Goal: Task Accomplishment & Management: Complete application form

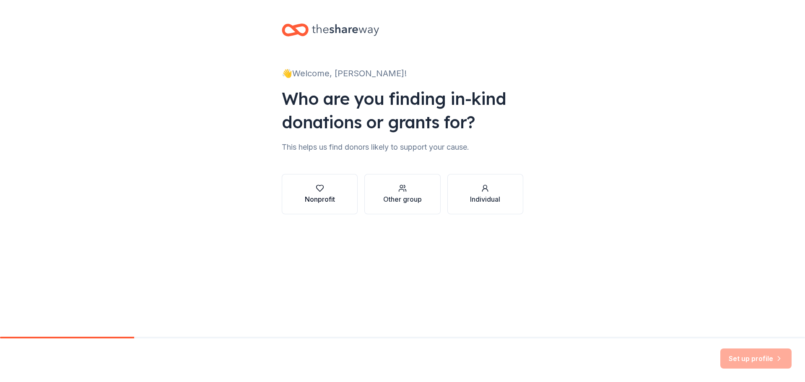
click at [308, 196] on div "Nonprofit" at bounding box center [320, 199] width 30 height 10
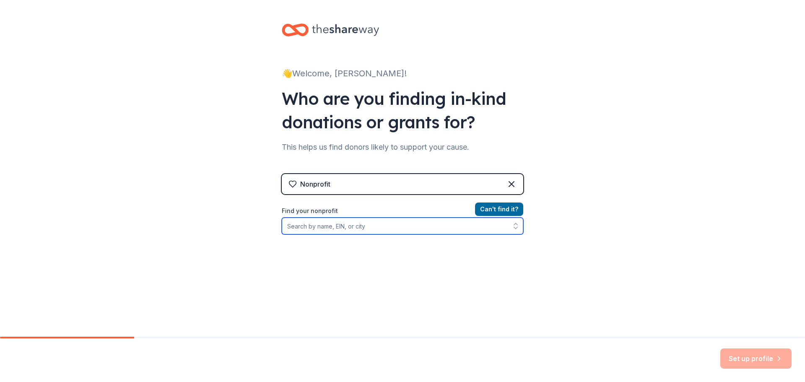
click at [369, 226] on input "Find your nonprofit" at bounding box center [403, 226] width 242 height 17
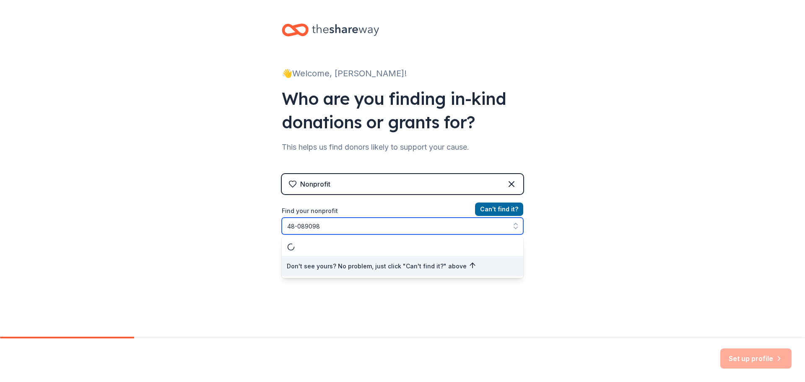
type input "[US_EMPLOYER_IDENTIFICATION_NUMBER]"
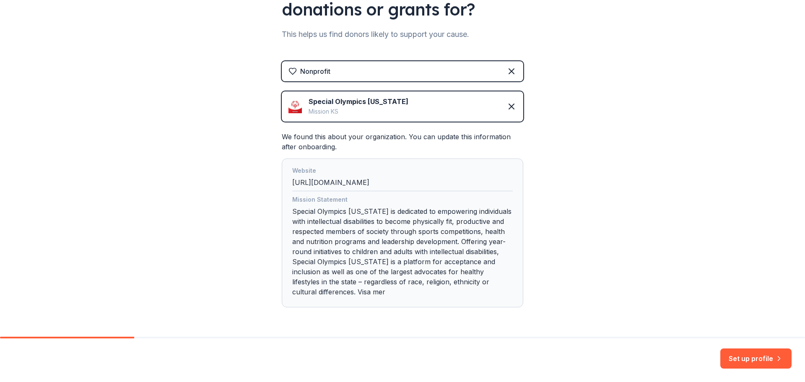
scroll to position [140, 0]
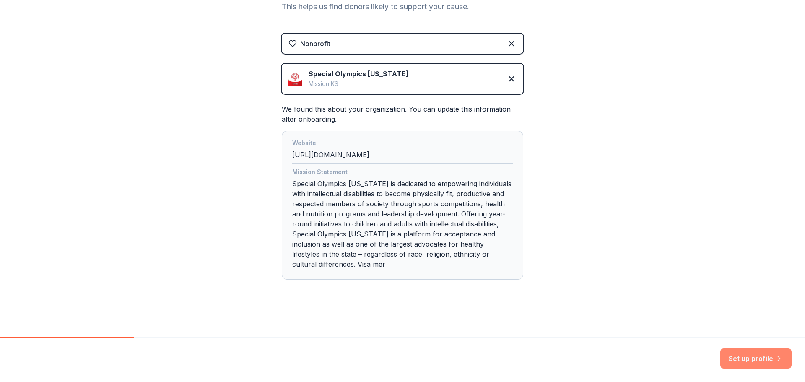
click at [767, 358] on button "Set up profile" at bounding box center [755, 358] width 71 height 20
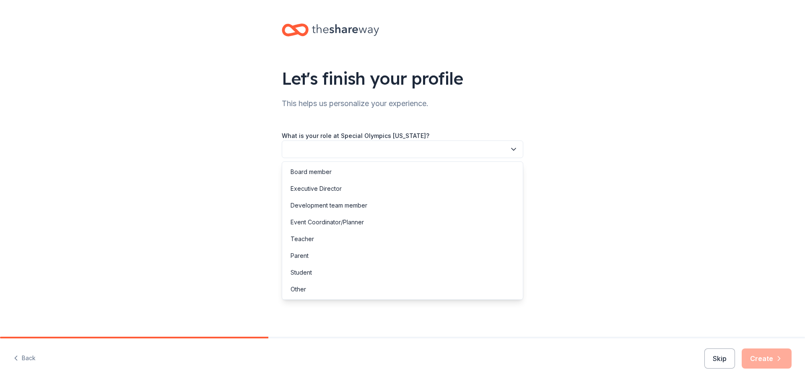
click at [421, 149] on button "button" at bounding box center [403, 149] width 242 height 18
click at [319, 286] on div "Other" at bounding box center [402, 289] width 237 height 17
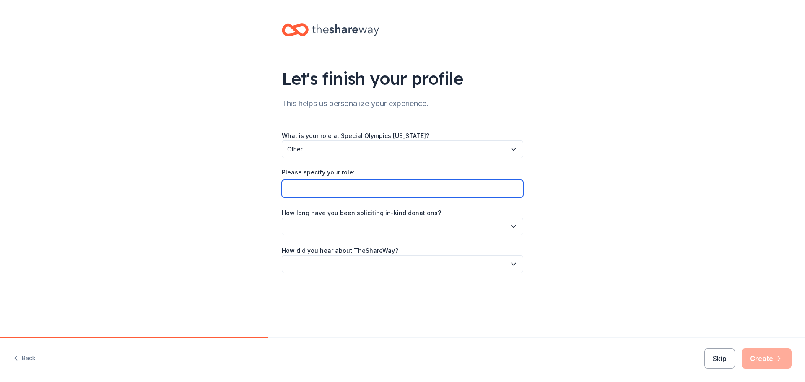
click at [418, 187] on input "Please specify your role:" at bounding box center [403, 189] width 242 height 18
type input "I don't work for Special Olympics, however the event I am help supporting gives…"
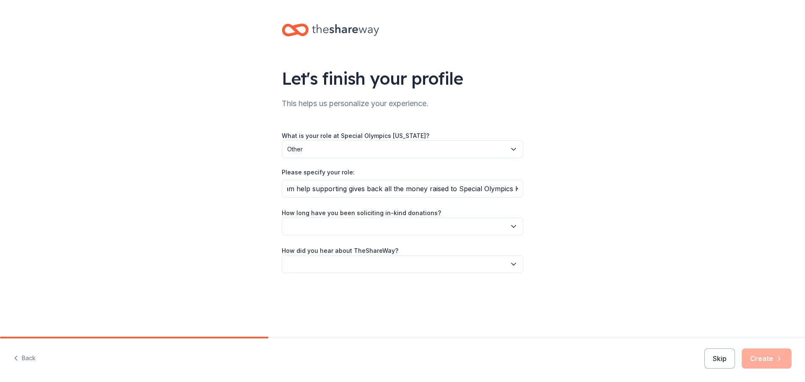
click at [377, 229] on button "button" at bounding box center [403, 227] width 242 height 18
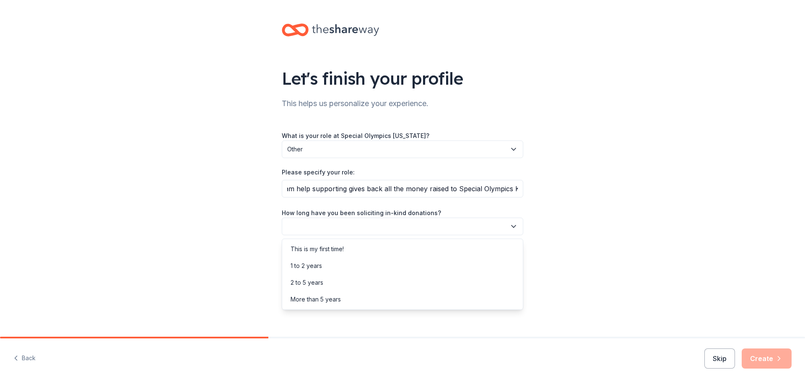
scroll to position [0, 0]
click at [317, 282] on div "2 to 5 years" at bounding box center [307, 283] width 33 height 10
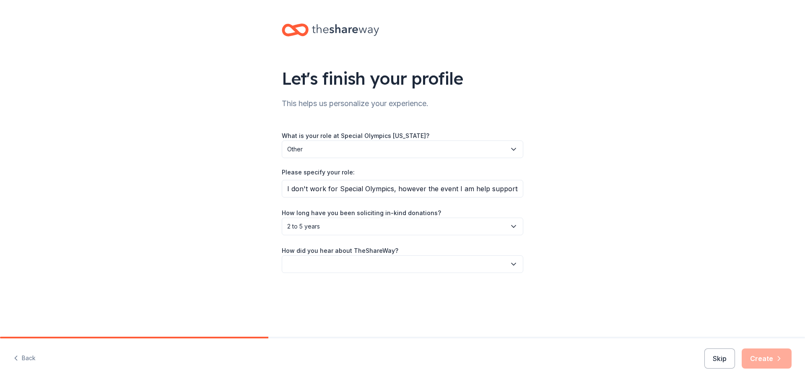
click at [370, 264] on button "button" at bounding box center [403, 264] width 242 height 18
click at [329, 302] on div "Online search" at bounding box center [402, 303] width 237 height 17
click at [775, 359] on icon "button" at bounding box center [779, 358] width 8 height 8
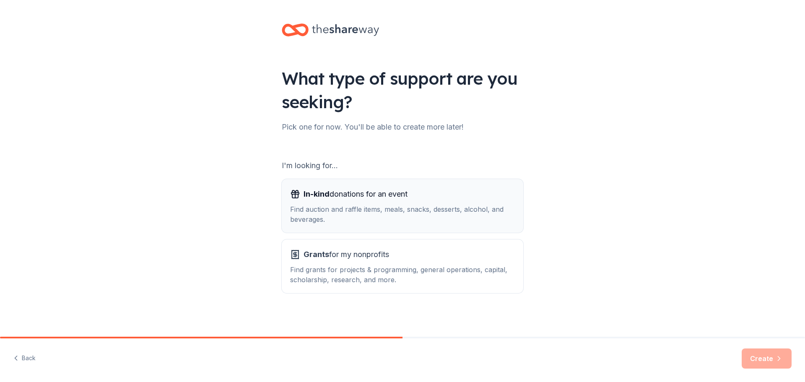
click at [340, 195] on span "In-kind donations for an event" at bounding box center [356, 193] width 104 height 13
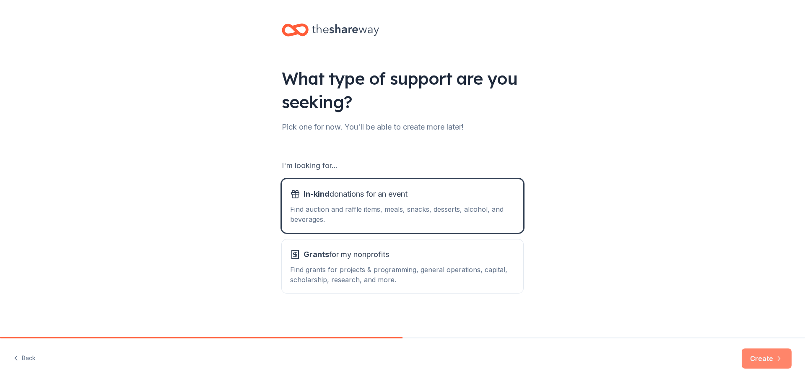
click at [769, 357] on button "Create" at bounding box center [767, 358] width 50 height 20
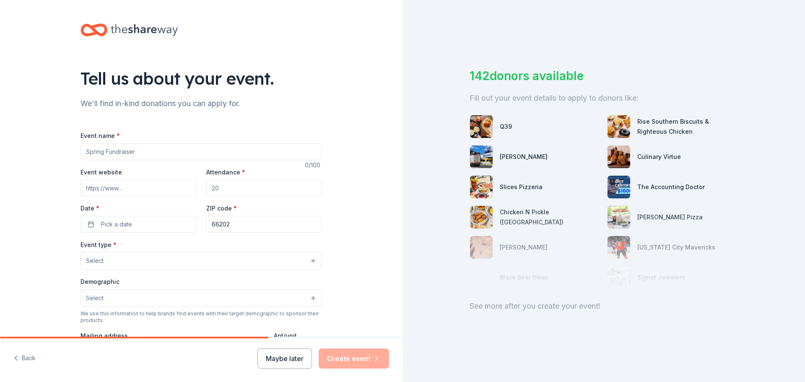
click at [174, 152] on input "Event name *" at bounding box center [202, 151] width 242 height 17
type input "Battle of the Badges Kickball Tournament"
type input "www.topeka.org"
type input "100"
click at [103, 223] on span "Pick a date" at bounding box center [116, 224] width 31 height 10
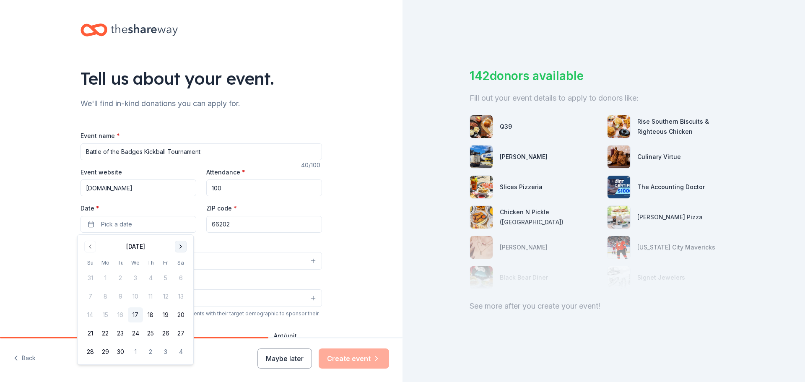
click at [181, 244] on button "Go to next month" at bounding box center [181, 247] width 12 height 12
click at [91, 312] on button "12" at bounding box center [90, 314] width 15 height 15
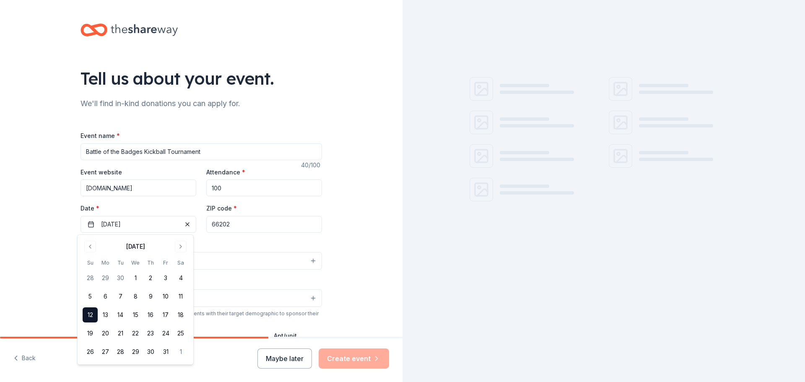
click at [239, 226] on input "66202" at bounding box center [264, 224] width 116 height 17
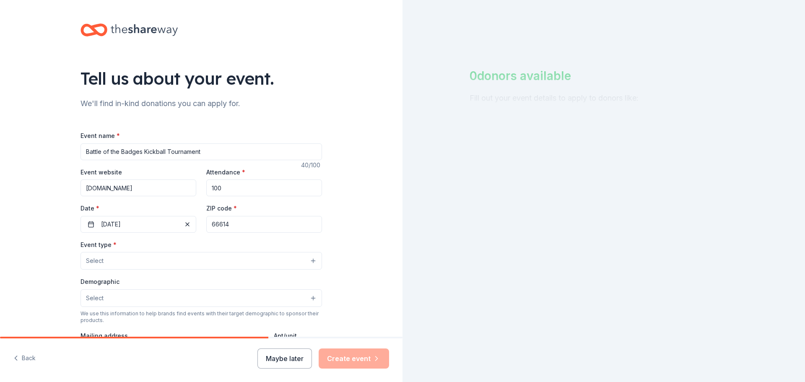
type input "66614"
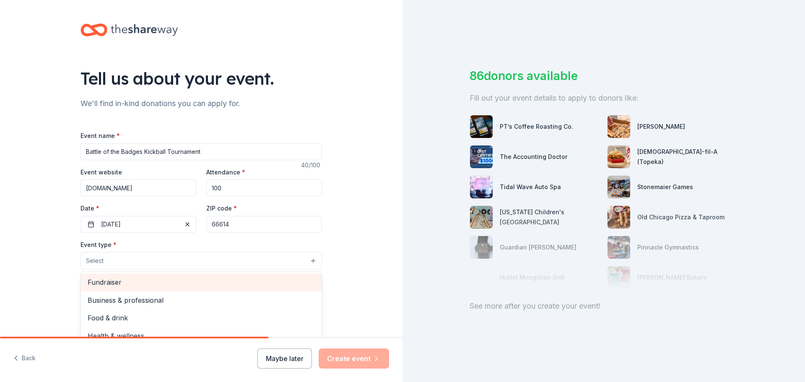
drag, startPoint x: 117, startPoint y: 299, endPoint x: 117, endPoint y: 291, distance: 7.5
click at [117, 298] on div "Fundraiser Business & professional Food & drink Health & wellness Hobbies Music…" at bounding box center [202, 321] width 242 height 101
click at [103, 283] on span "Fundraiser" at bounding box center [201, 282] width 227 height 11
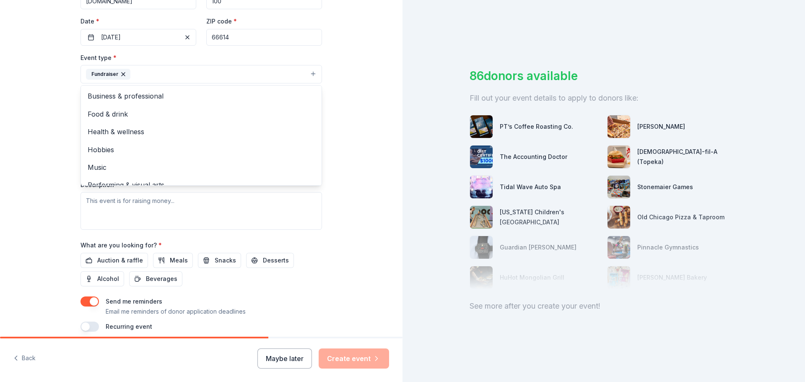
scroll to position [210, 0]
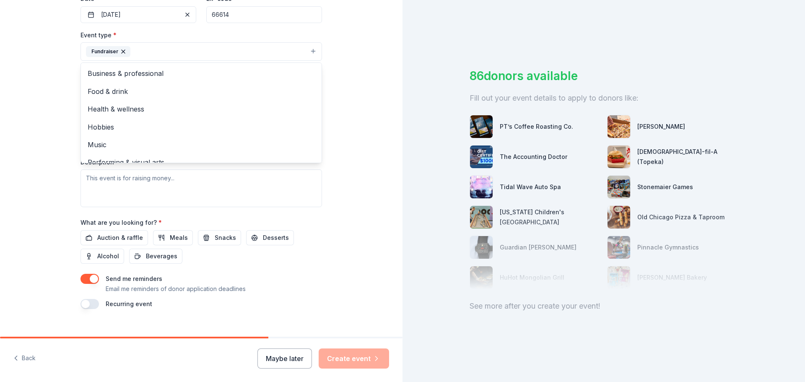
drag, startPoint x: 372, startPoint y: 246, endPoint x: 373, endPoint y: 252, distance: 6.8
click at [373, 254] on div "Tell us about your event. We'll find in-kind donations you can apply for. Event…" at bounding box center [201, 69] width 403 height 559
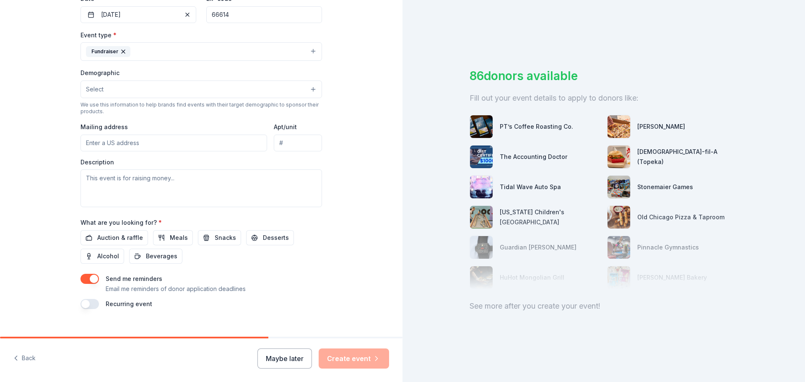
click at [176, 86] on button "Select" at bounding box center [202, 90] width 242 height 18
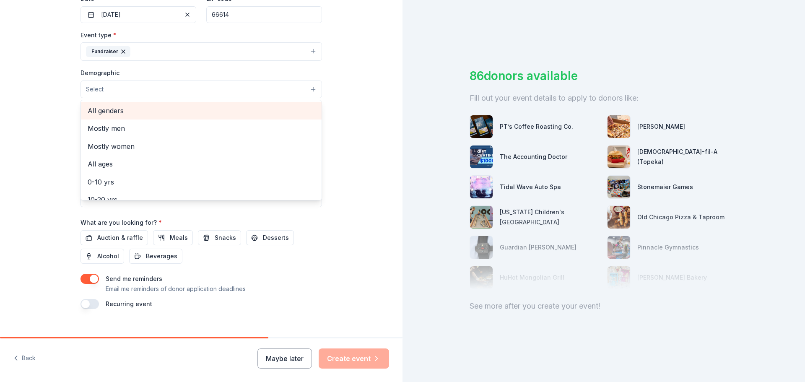
click at [111, 107] on span "All genders" at bounding box center [201, 110] width 227 height 11
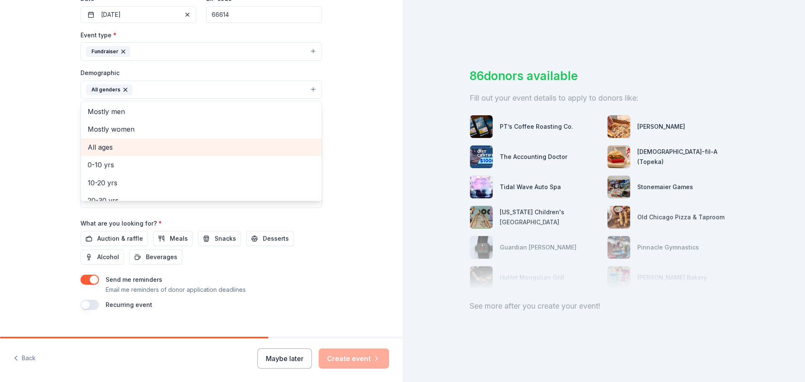
click at [108, 147] on span "All ages" at bounding box center [201, 147] width 227 height 11
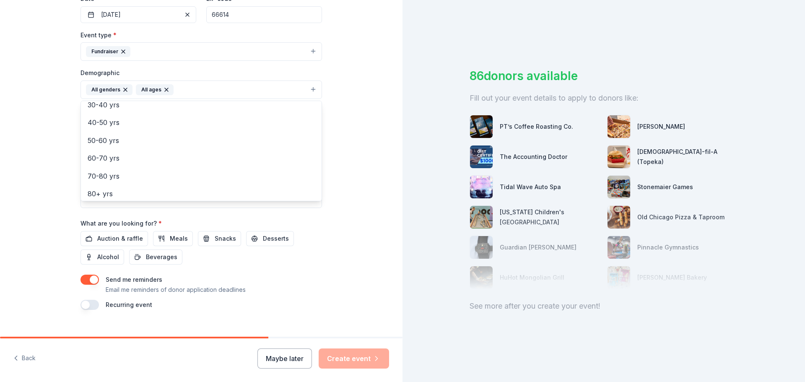
scroll to position [99, 0]
click at [343, 265] on div "Tell us about your event. We'll find in-kind donations you can apply for. Event…" at bounding box center [201, 70] width 403 height 560
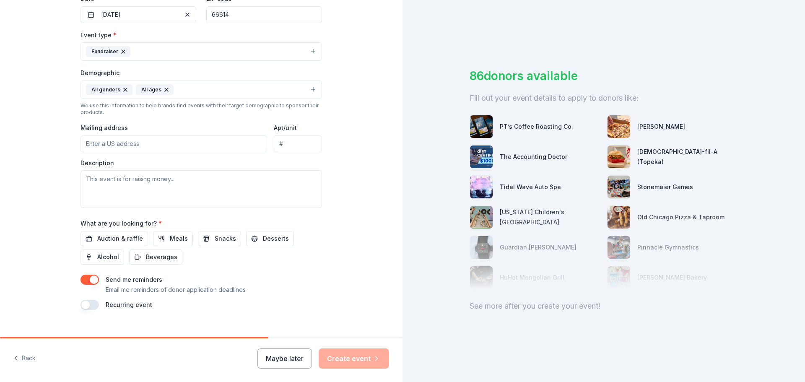
click at [168, 145] on input "Mailing address" at bounding box center [174, 143] width 187 height 17
click at [154, 142] on input "320 South Kansas Avenue, Topeka, KS, 66603" at bounding box center [174, 143] width 187 height 17
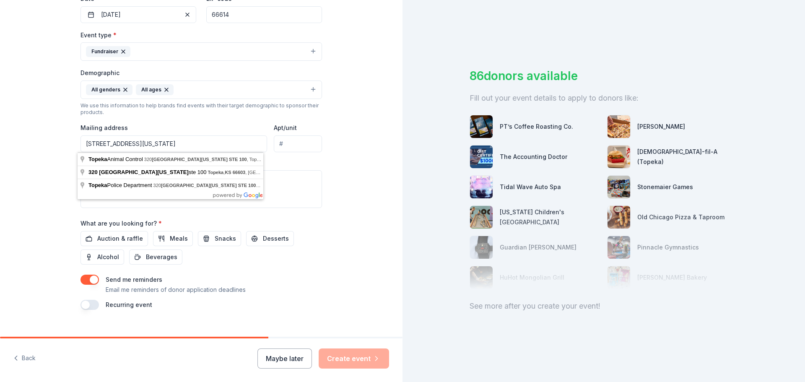
type input "320 South Kansas Avenue, STE 100, Topeka, KS, 66603"
click at [299, 161] on div "Description" at bounding box center [202, 183] width 242 height 49
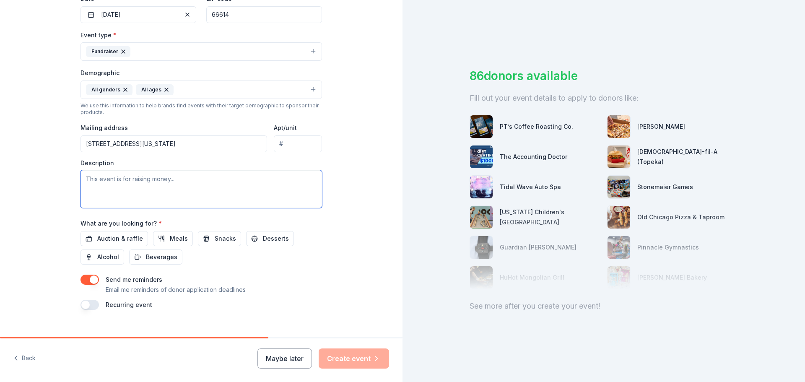
click at [178, 177] on textarea at bounding box center [202, 189] width 242 height 38
drag, startPoint x: 178, startPoint y: 177, endPoint x: 104, endPoint y: 180, distance: 74.7
click at [104, 180] on textarea at bounding box center [202, 189] width 242 height 38
type textarea "O"
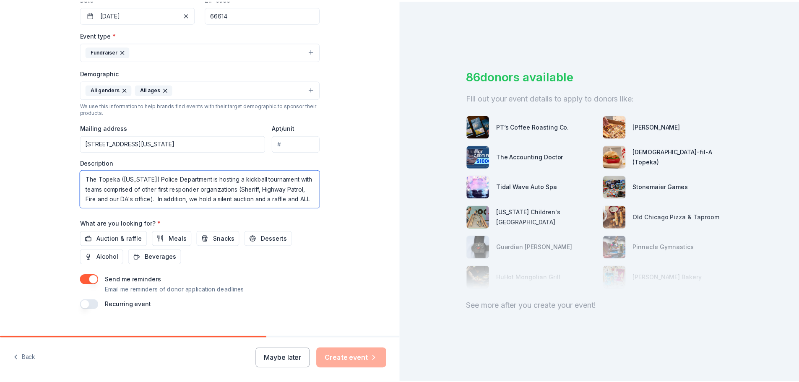
scroll to position [5, 0]
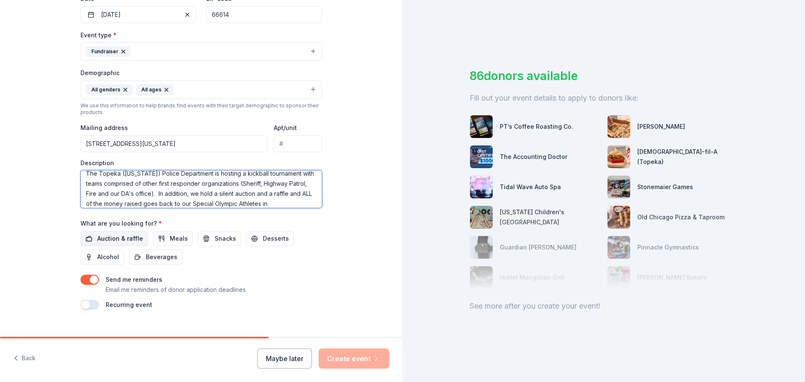
type textarea "The Topeka (Kansas) Police Department is hosting a kickball tournament with tea…"
click at [117, 239] on span "Auction & raffle" at bounding box center [120, 239] width 46 height 10
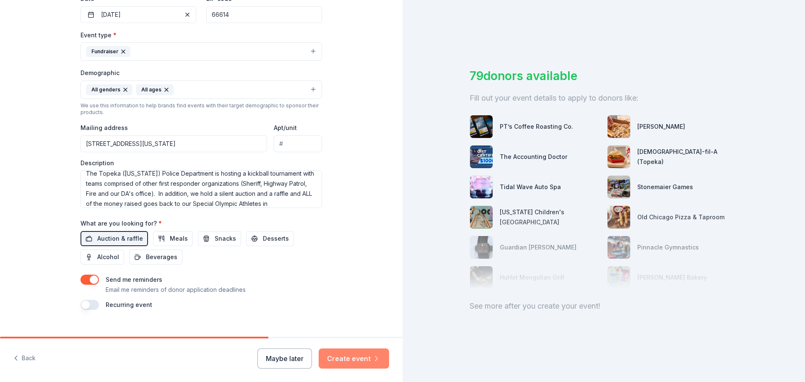
click at [355, 360] on button "Create event" at bounding box center [354, 358] width 70 height 20
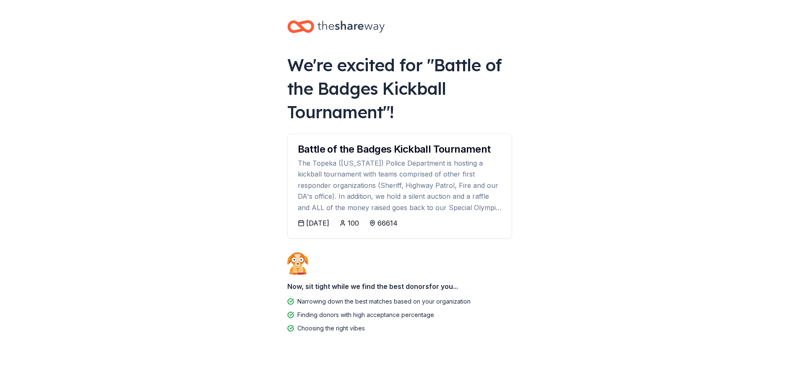
scroll to position [7, 0]
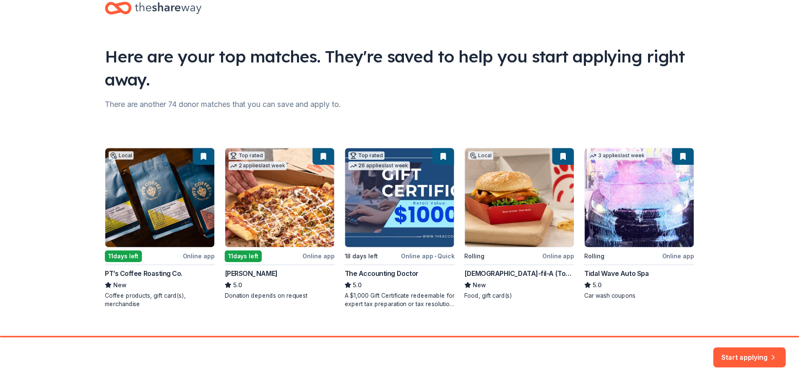
scroll to position [36, 0]
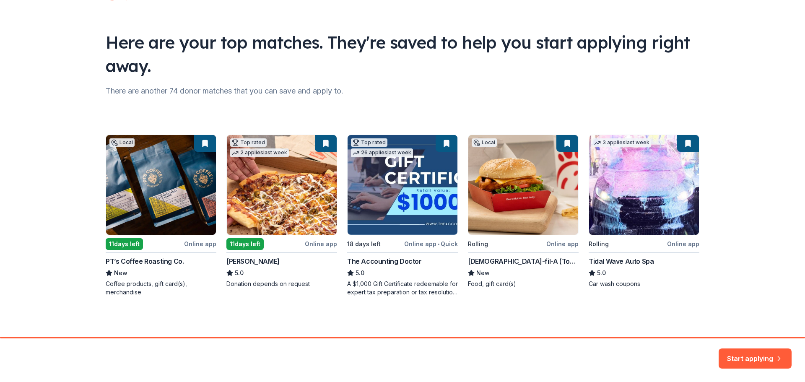
click at [287, 204] on div "Local 11 days left Online app PT’s Coffee Roasting Co. New Coffee products, gif…" at bounding box center [403, 216] width 594 height 162
click at [250, 244] on div "Local 11 days left Online app PT’s Coffee Roasting Co. New Coffee products, gif…" at bounding box center [403, 216] width 594 height 162
click at [763, 353] on button "Start applying" at bounding box center [755, 353] width 73 height 20
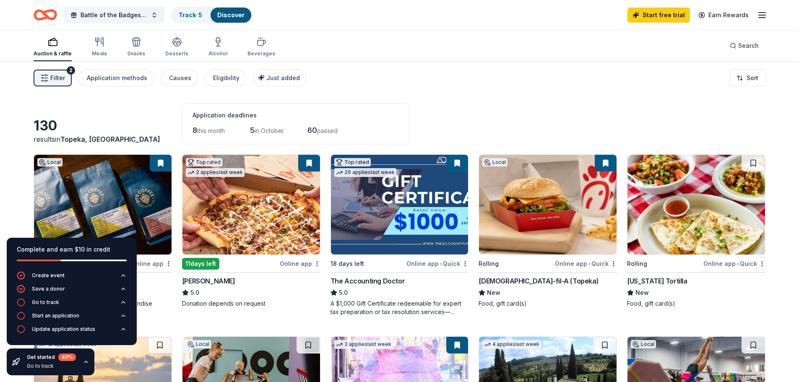
click at [269, 212] on img at bounding box center [251, 205] width 138 height 100
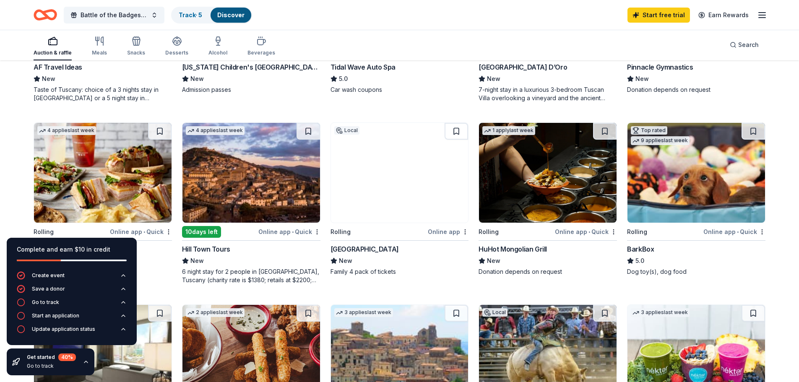
scroll to position [419, 0]
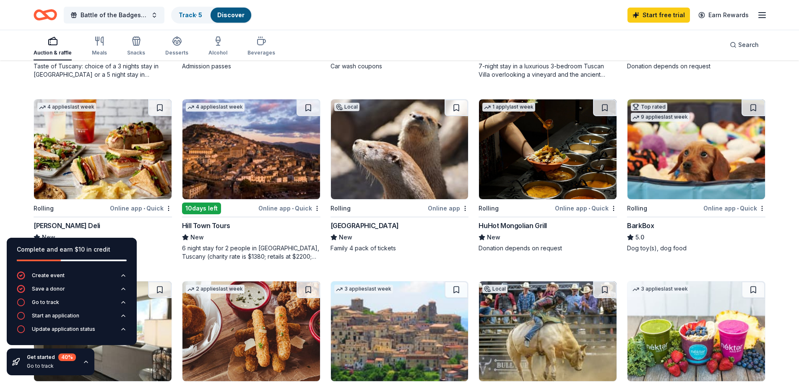
click at [514, 225] on div "HuHot Mongolian Grill" at bounding box center [512, 226] width 68 height 10
click at [666, 194] on img at bounding box center [696, 149] width 138 height 100
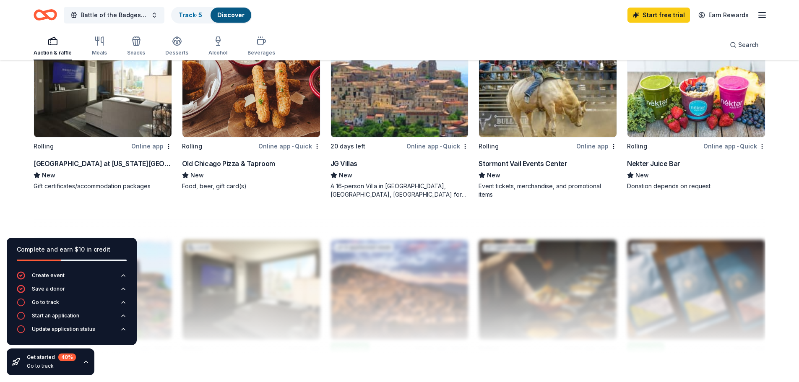
scroll to position [671, 0]
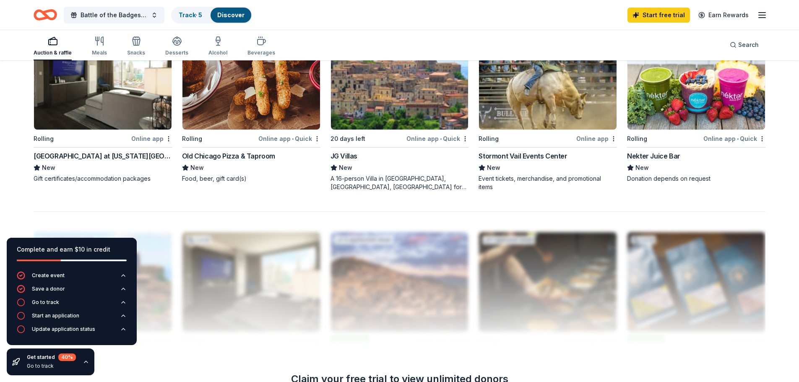
click at [92, 156] on div "Hollywood Casino at Kansas Speedway" at bounding box center [103, 156] width 138 height 10
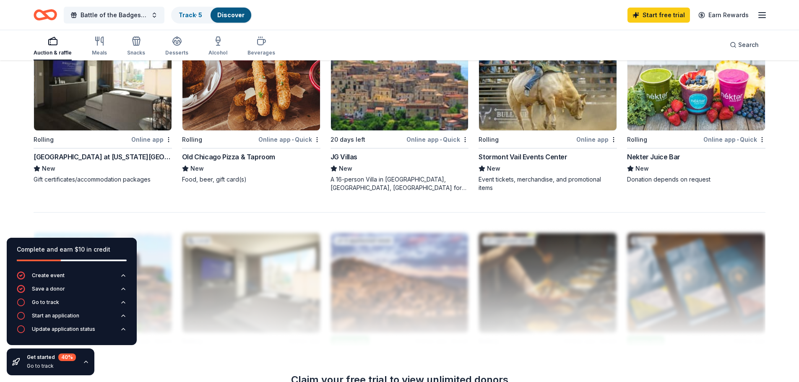
scroll to position [627, 0]
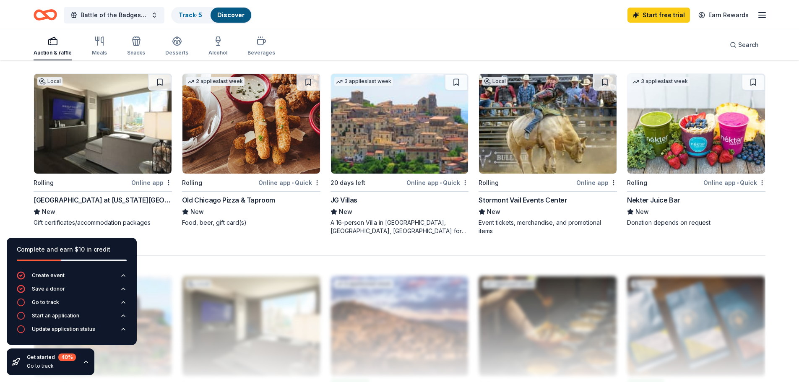
click at [525, 195] on div "Stormont Vail Events Center" at bounding box center [522, 200] width 88 height 10
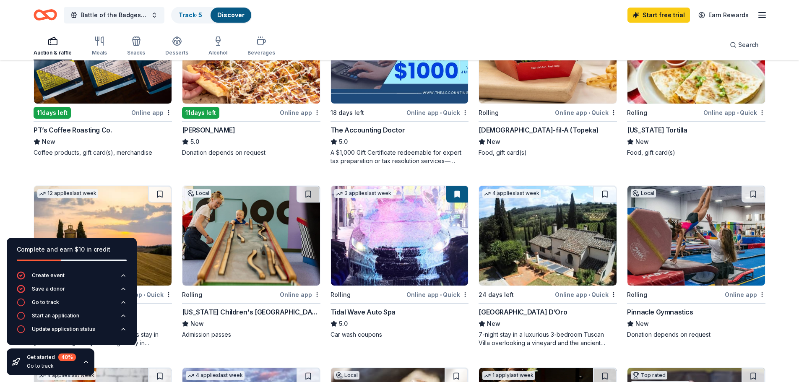
scroll to position [166, 0]
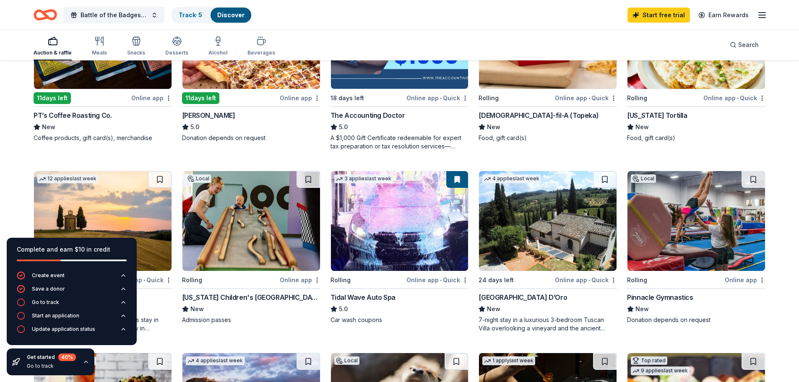
click at [266, 295] on div "[US_STATE] Children's [GEOGRAPHIC_DATA]" at bounding box center [251, 297] width 138 height 10
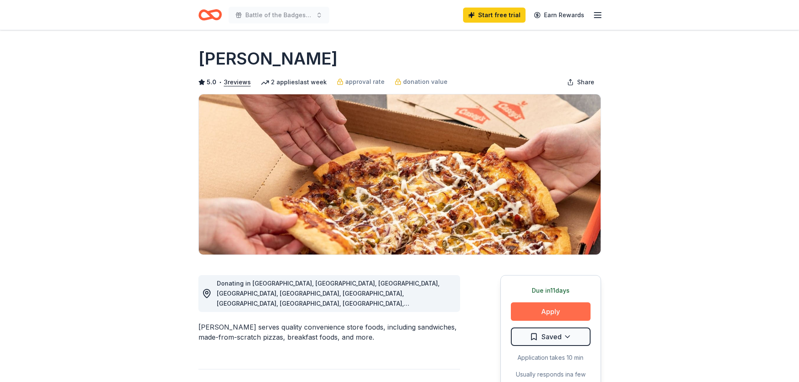
click at [532, 308] on button "Apply" at bounding box center [551, 311] width 80 height 18
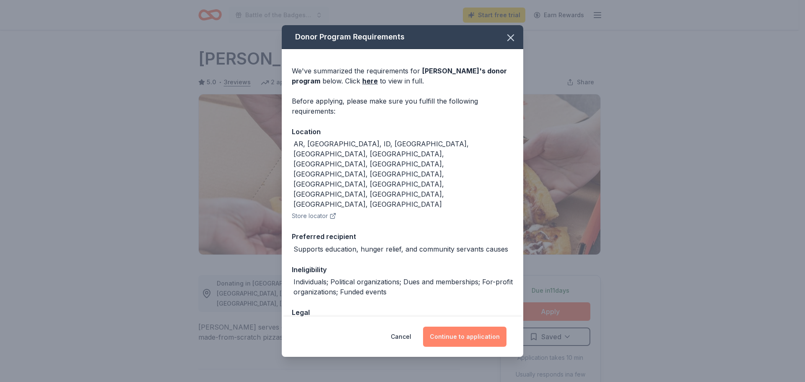
click at [472, 335] on button "Continue to application" at bounding box center [464, 337] width 83 height 20
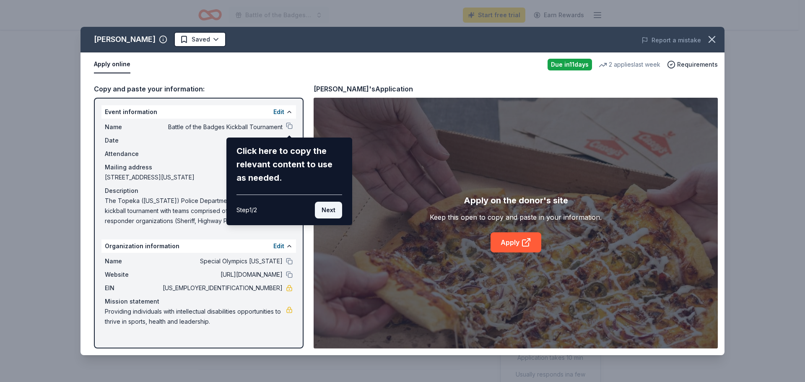
click at [333, 210] on button "Next" at bounding box center [328, 210] width 27 height 17
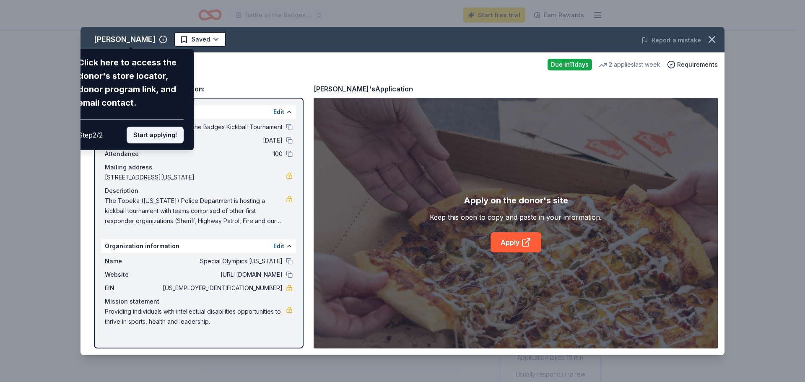
click at [168, 133] on button "Start applying!" at bounding box center [155, 135] width 57 height 17
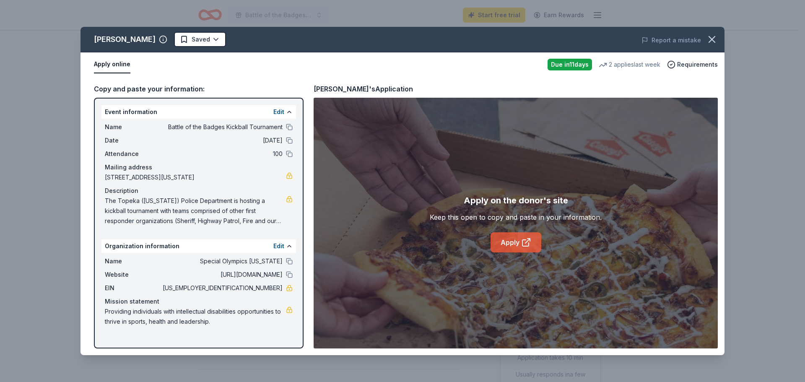
click at [521, 242] on icon at bounding box center [526, 242] width 10 height 10
click at [512, 236] on link "Apply" at bounding box center [516, 242] width 51 height 20
click at [108, 314] on span "Providing individuals with intellectual disabilities opportunities to thrive in…" at bounding box center [195, 317] width 181 height 20
drag, startPoint x: 107, startPoint y: 310, endPoint x: 228, endPoint y: 317, distance: 121.8
click at [228, 317] on span "Providing individuals with intellectual disabilities opportunities to thrive in…" at bounding box center [195, 317] width 181 height 20
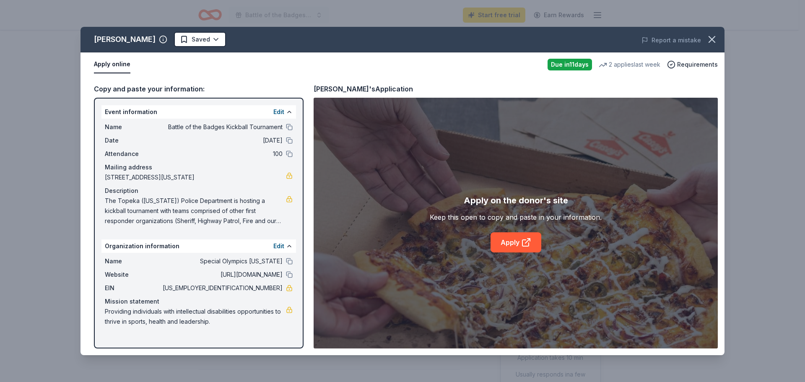
drag, startPoint x: 214, startPoint y: 320, endPoint x: 107, endPoint y: 312, distance: 107.6
click at [107, 312] on span "Providing individuals with intellectual disabilities opportunities to thrive in…" at bounding box center [195, 317] width 181 height 20
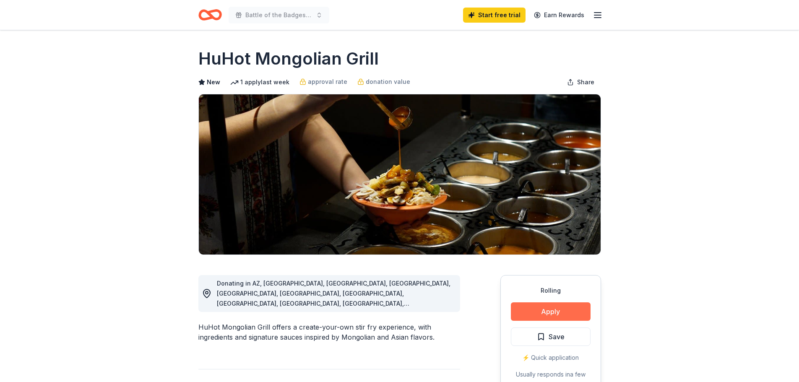
click at [564, 308] on button "Apply" at bounding box center [551, 311] width 80 height 18
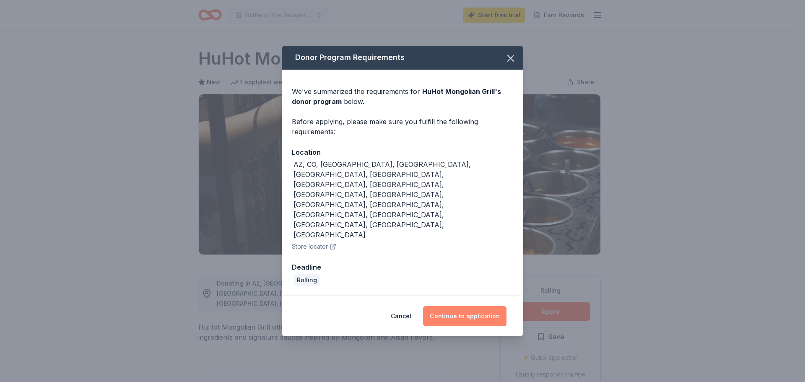
click at [480, 306] on button "Continue to application" at bounding box center [464, 316] width 83 height 20
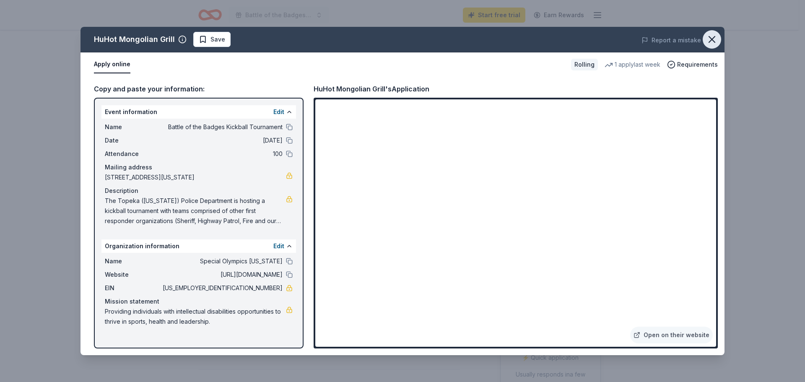
click at [711, 38] on icon "button" at bounding box center [712, 40] width 12 height 12
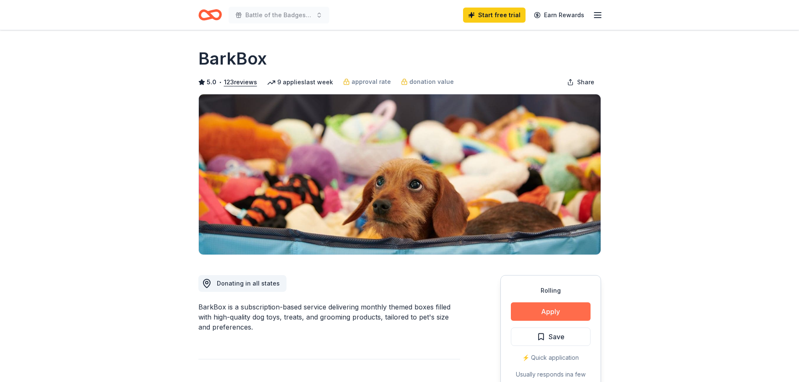
click at [546, 316] on button "Apply" at bounding box center [551, 311] width 80 height 18
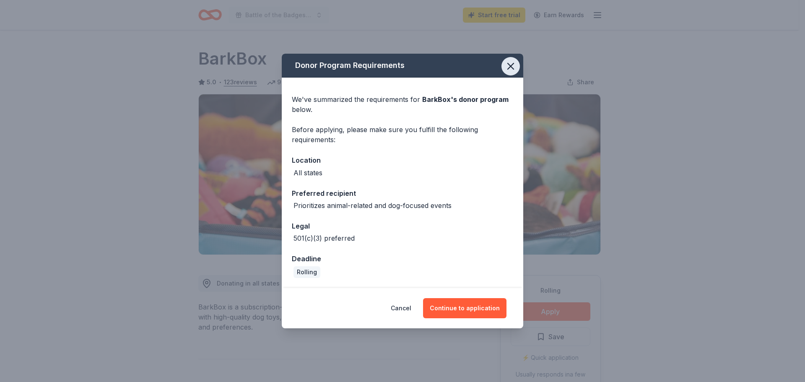
click at [509, 63] on icon "button" at bounding box center [511, 66] width 12 height 12
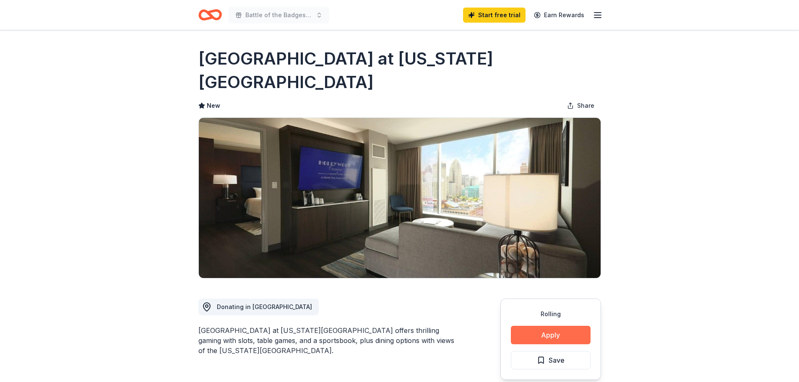
click at [566, 326] on button "Apply" at bounding box center [551, 335] width 80 height 18
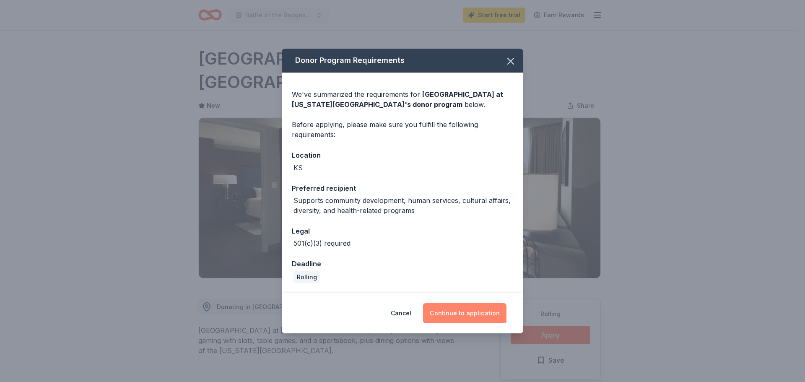
click at [479, 314] on button "Continue to application" at bounding box center [464, 313] width 83 height 20
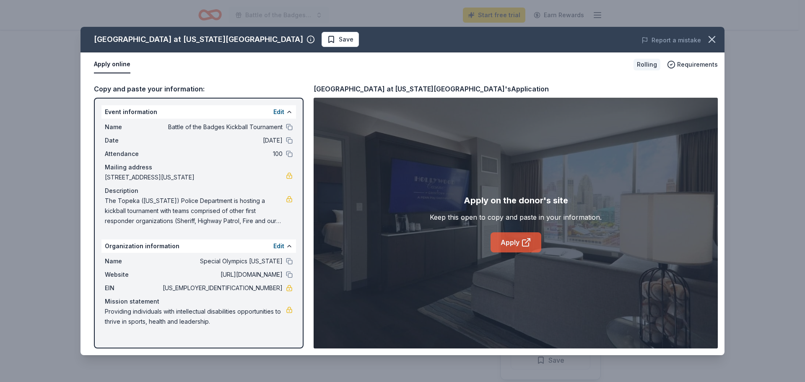
click at [527, 239] on icon at bounding box center [526, 242] width 10 height 10
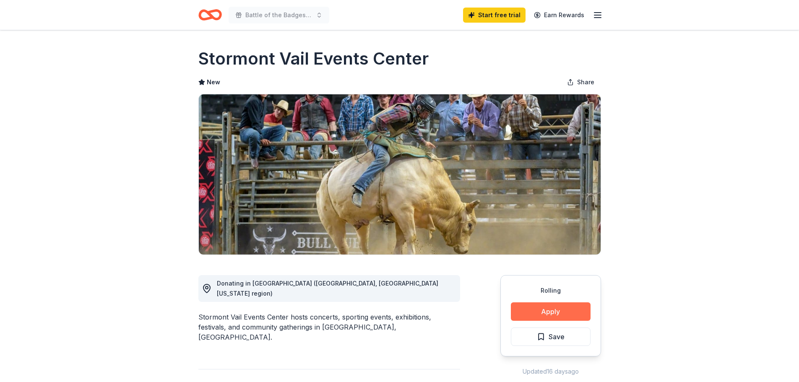
click at [539, 314] on button "Apply" at bounding box center [551, 311] width 80 height 18
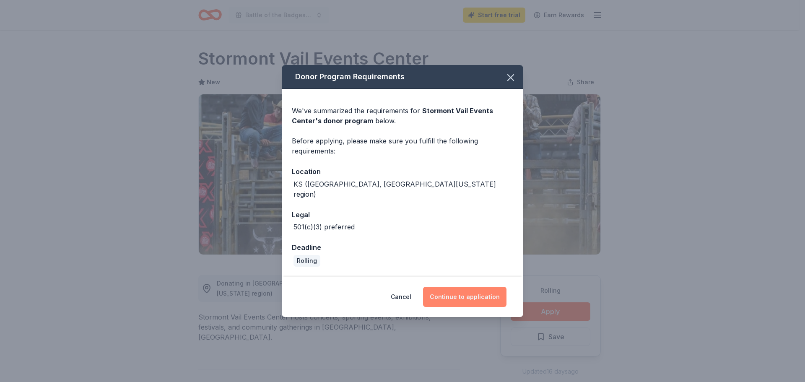
click at [469, 291] on button "Continue to application" at bounding box center [464, 297] width 83 height 20
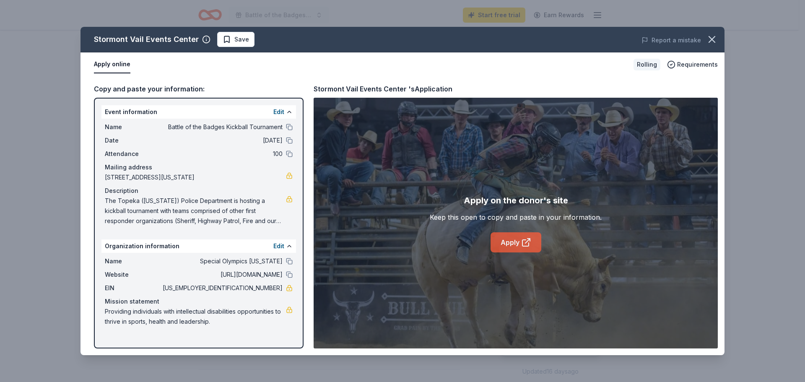
click at [511, 241] on link "Apply" at bounding box center [516, 242] width 51 height 20
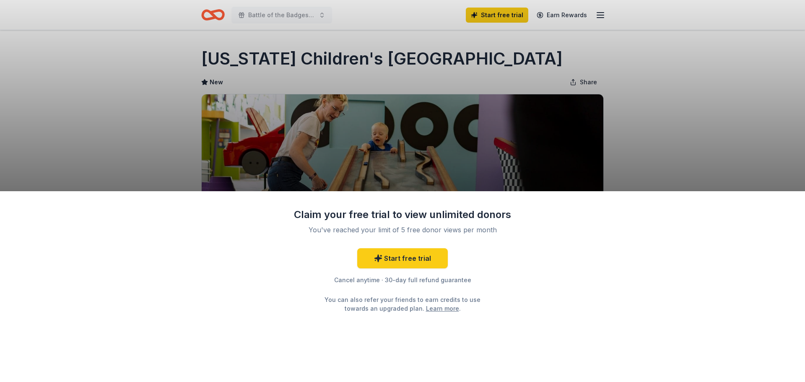
click at [657, 109] on div "Claim your free trial to view unlimited donors You've reached your limit of 5 f…" at bounding box center [402, 191] width 805 height 382
click at [453, 146] on div "Claim your free trial to view unlimited donors You've reached your limit of 5 f…" at bounding box center [402, 191] width 805 height 382
